Goal: Information Seeking & Learning: Learn about a topic

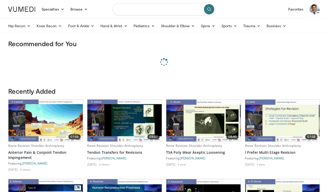
click at [160, 11] on input "Search topics, interventions" at bounding box center [164, 9] width 103 height 12
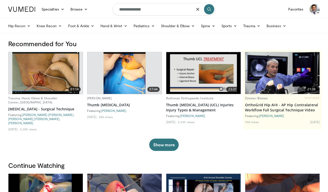
type input "**********"
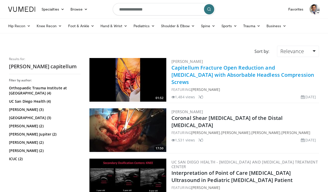
click at [207, 69] on link "Capitellum Fracture Open Reduction and [MEDICAL_DATA] with Absorbable Headless …" at bounding box center [243, 74] width 143 height 21
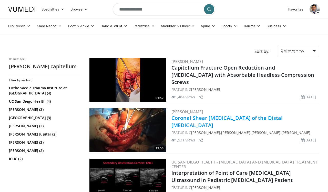
click at [213, 117] on link "Coronal Shear Fractures of the Distal Humerus" at bounding box center [227, 121] width 111 height 14
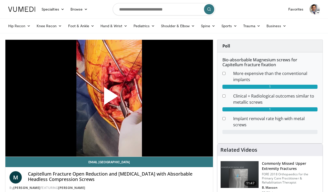
click at [109, 98] on span "Video Player" at bounding box center [109, 98] width 0 height 0
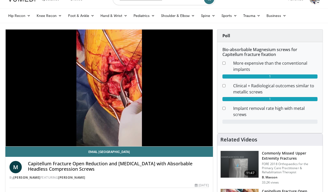
scroll to position [11, 0]
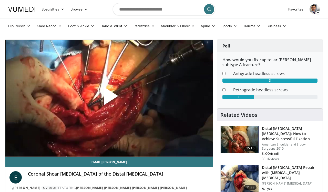
click at [109, 98] on span "Video Player" at bounding box center [109, 98] width 0 height 0
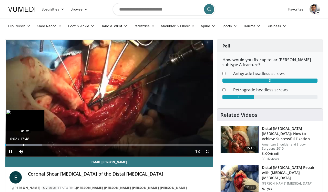
click at [23, 143] on div "Loaded : 17.77% 00:02 01:32" at bounding box center [109, 143] width 208 height 5
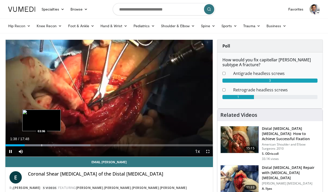
click at [42, 145] on div "Progress Bar" at bounding box center [42, 145] width 1 height 2
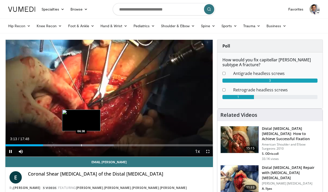
click at [81, 144] on div "Progress Bar" at bounding box center [81, 145] width 1 height 2
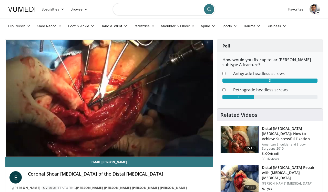
click at [141, 10] on input "Search topics, interventions" at bounding box center [164, 9] width 103 height 12
type input "**********"
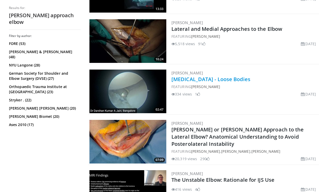
scroll to position [395, 0]
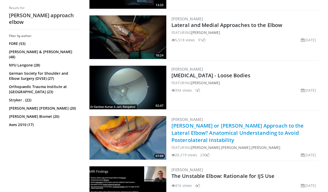
click at [207, 126] on link "[PERSON_NAME] or [PERSON_NAME] Approach to the Lateral Elbow? Anatomical Unders…" at bounding box center [238, 132] width 133 height 21
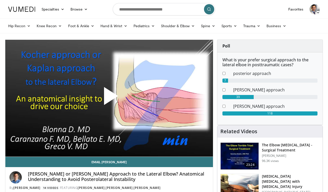
click at [109, 98] on span "Video Player" at bounding box center [109, 98] width 0 height 0
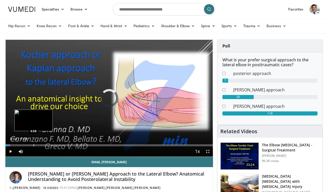
click at [34, 144] on div "Progress Bar" at bounding box center [34, 145] width 1 height 2
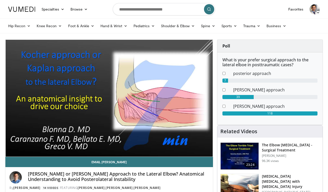
click at [62, 143] on div "10 seconds Tap to unmute" at bounding box center [109, 98] width 208 height 117
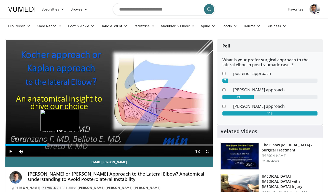
click at [60, 145] on div "Progress Bar" at bounding box center [60, 145] width 1 height 2
click at [53, 145] on div "Progress Bar" at bounding box center [53, 145] width 1 height 2
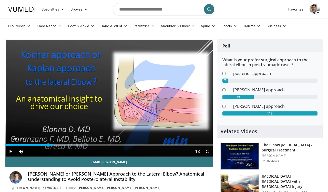
click at [9, 152] on span "Video Player" at bounding box center [10, 151] width 10 height 10
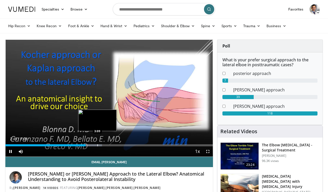
click at [98, 146] on div "Progress Bar" at bounding box center [98, 145] width 1 height 2
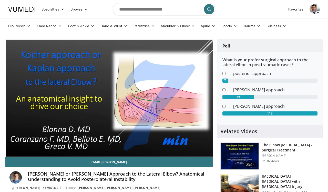
click at [106, 144] on div "10 seconds Tap to unmute" at bounding box center [109, 98] width 208 height 117
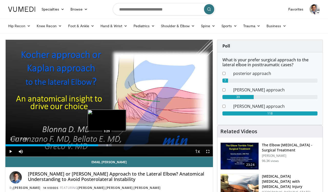
click at [107, 145] on div "Progress Bar" at bounding box center [107, 145] width 1 height 2
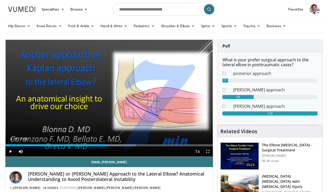
click at [9, 152] on span "Video Player" at bounding box center [10, 151] width 10 height 10
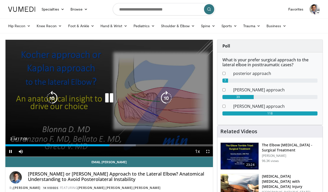
click at [109, 99] on icon "Video Player" at bounding box center [109, 98] width 14 height 14
